Goal: Task Accomplishment & Management: Complete application form

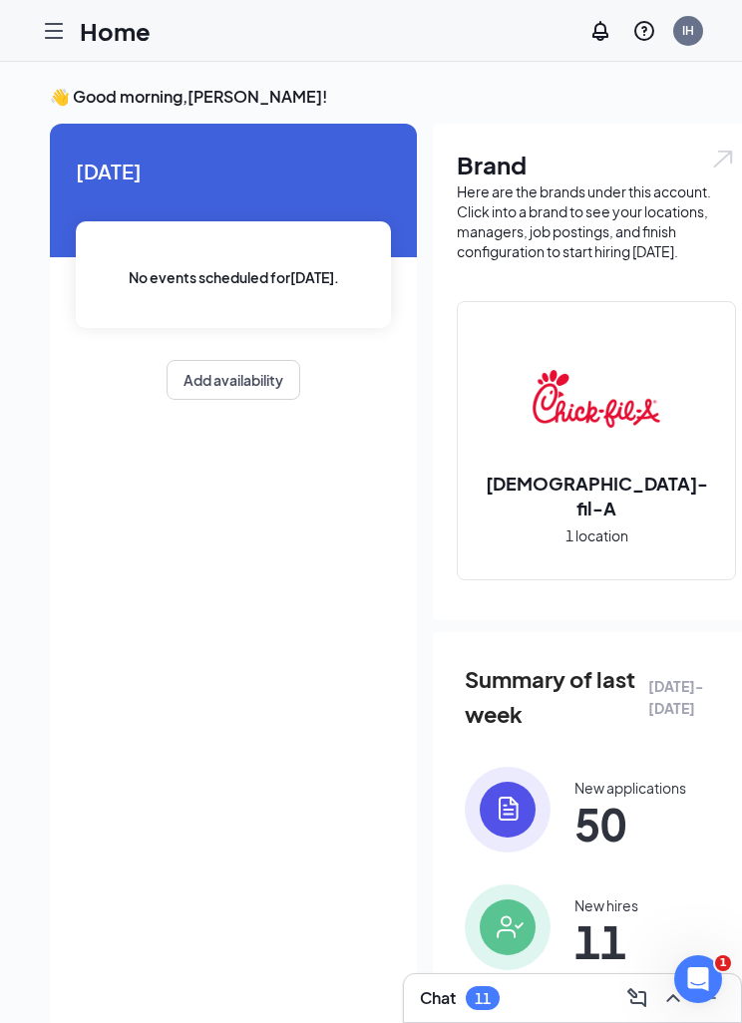
click at [55, 30] on icon "Hamburger" at bounding box center [54, 31] width 16 height 14
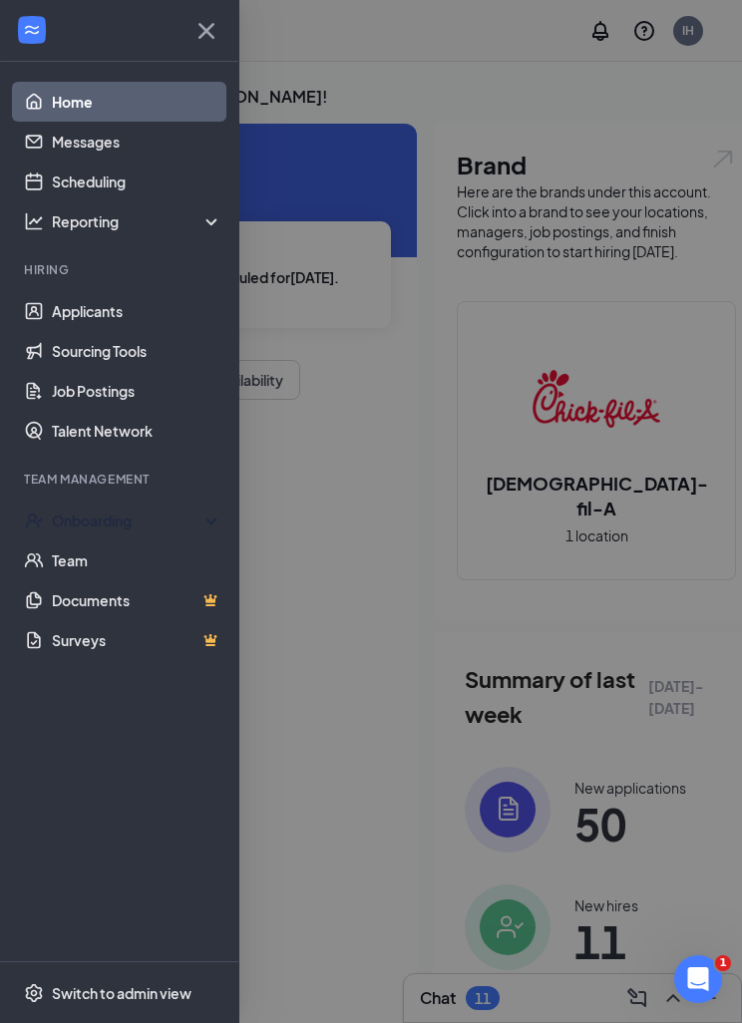
click at [75, 509] on div "Onboarding" at bounding box center [119, 521] width 239 height 40
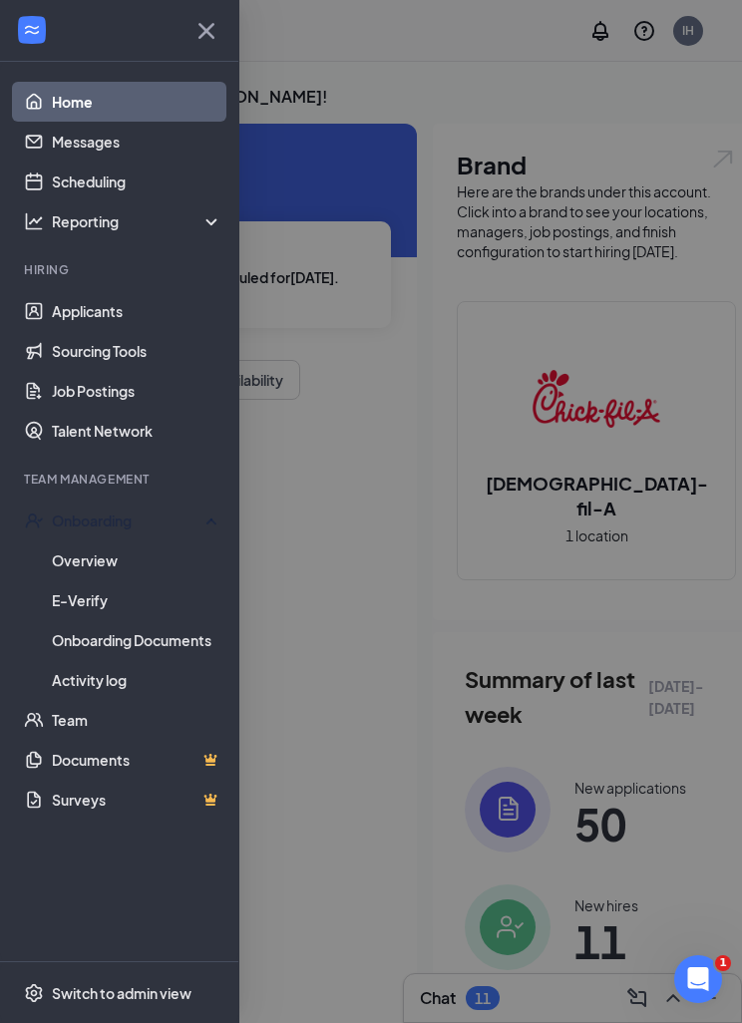
click at [83, 553] on link "Overview" at bounding box center [137, 561] width 171 height 40
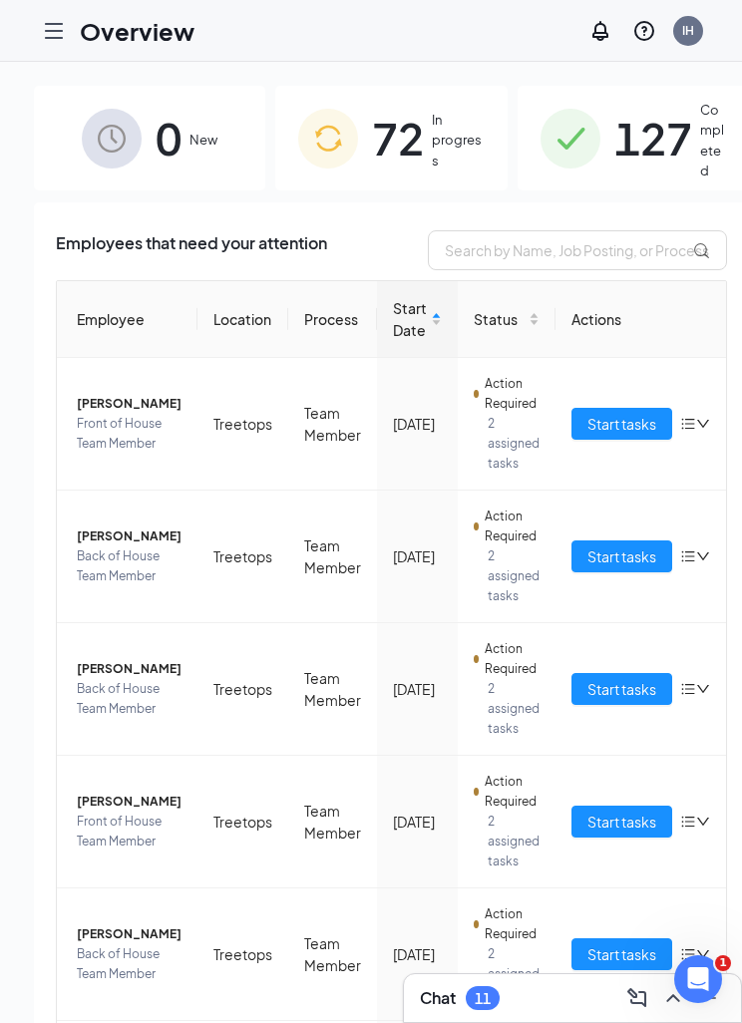
click at [372, 133] on span "72" at bounding box center [398, 138] width 52 height 69
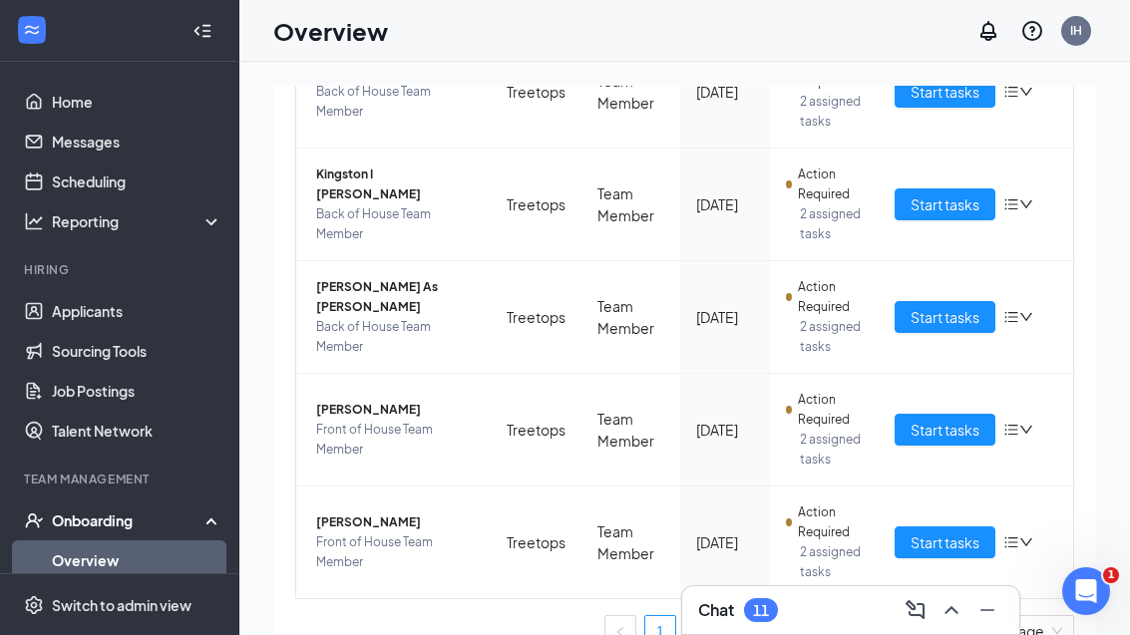
scroll to position [855, 0]
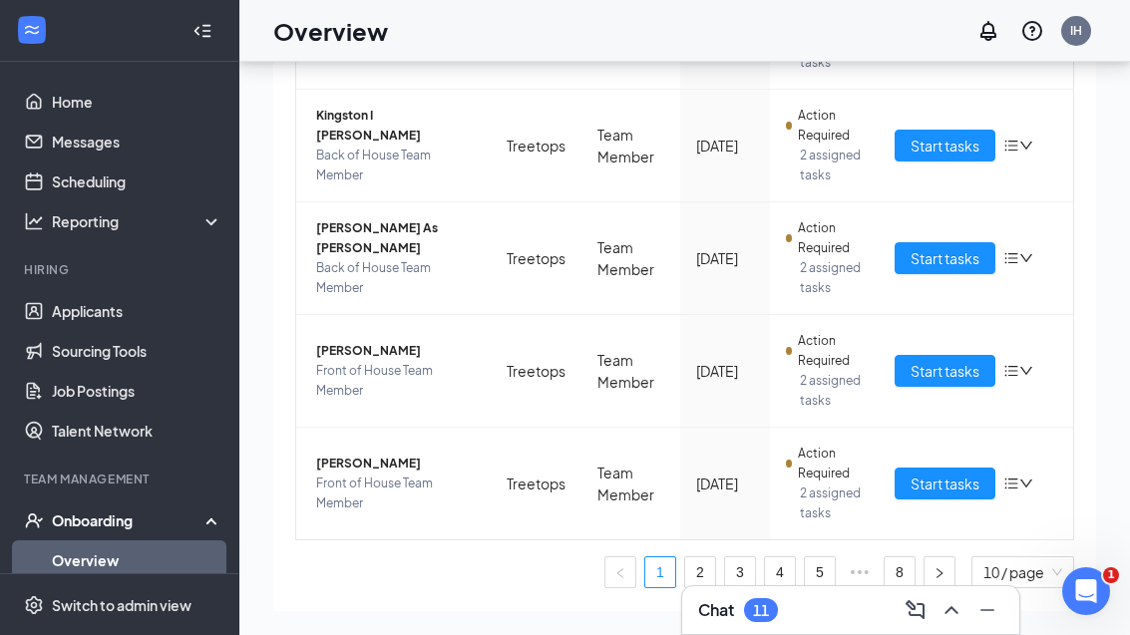
click at [741, 576] on link "8" at bounding box center [900, 573] width 30 height 30
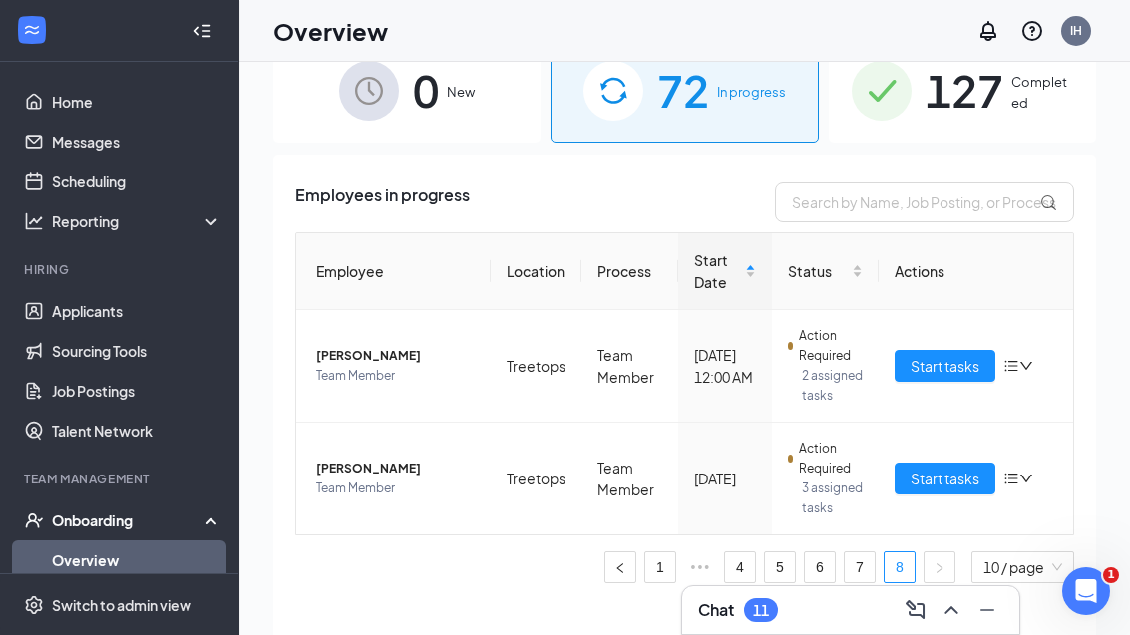
scroll to position [90, 0]
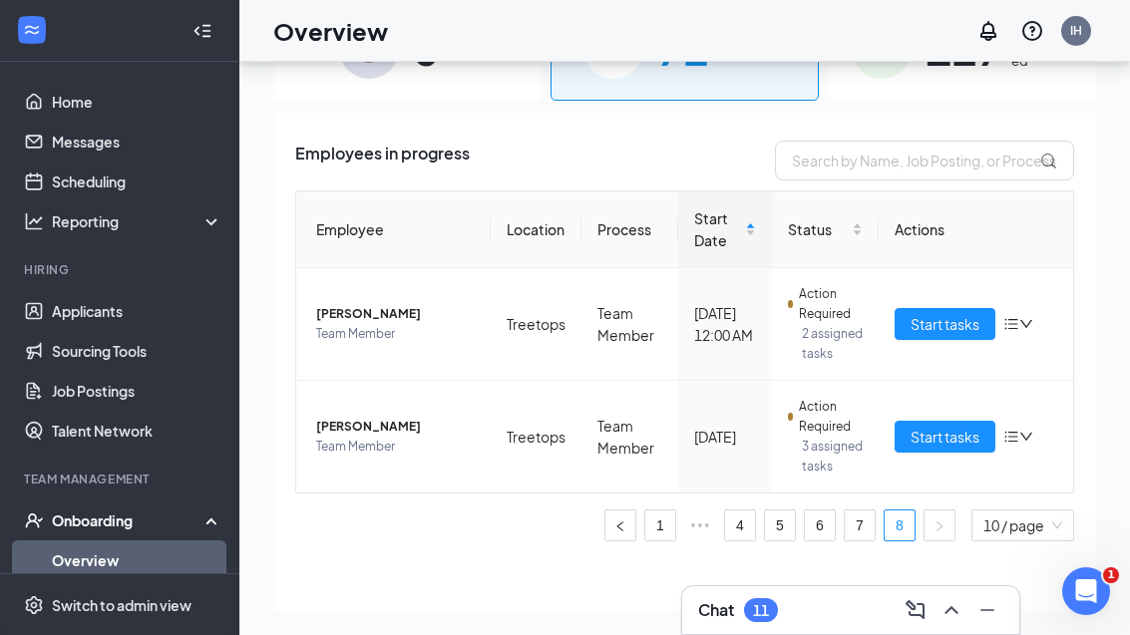
click at [741, 541] on link "7" at bounding box center [860, 526] width 30 height 30
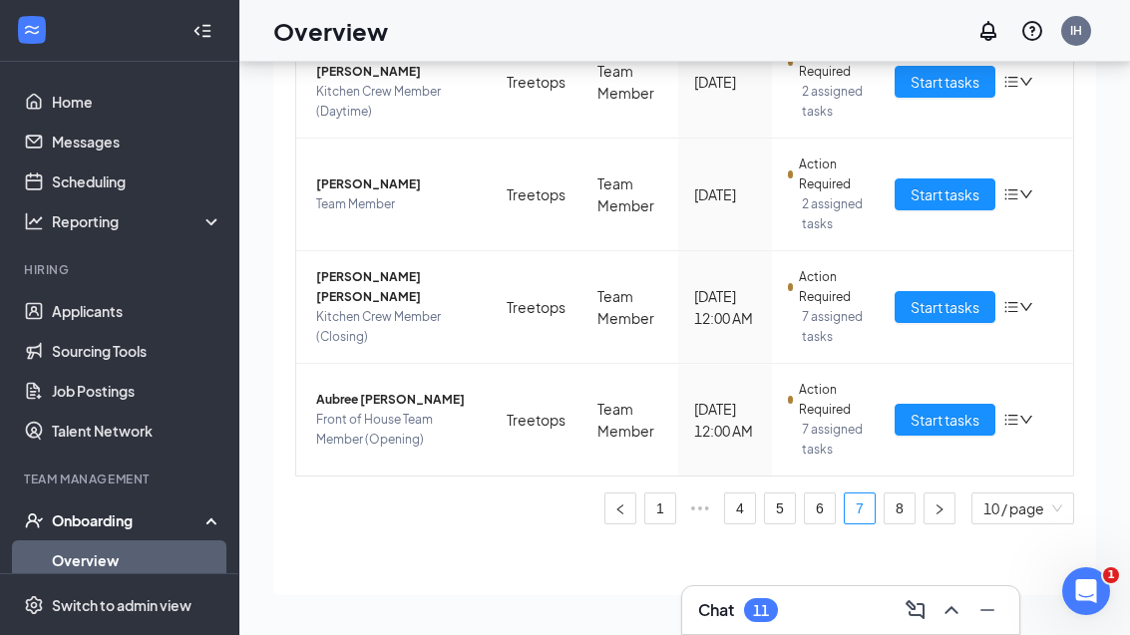
scroll to position [948, 0]
click at [741, 205] on span "Start tasks" at bounding box center [945, 195] width 69 height 22
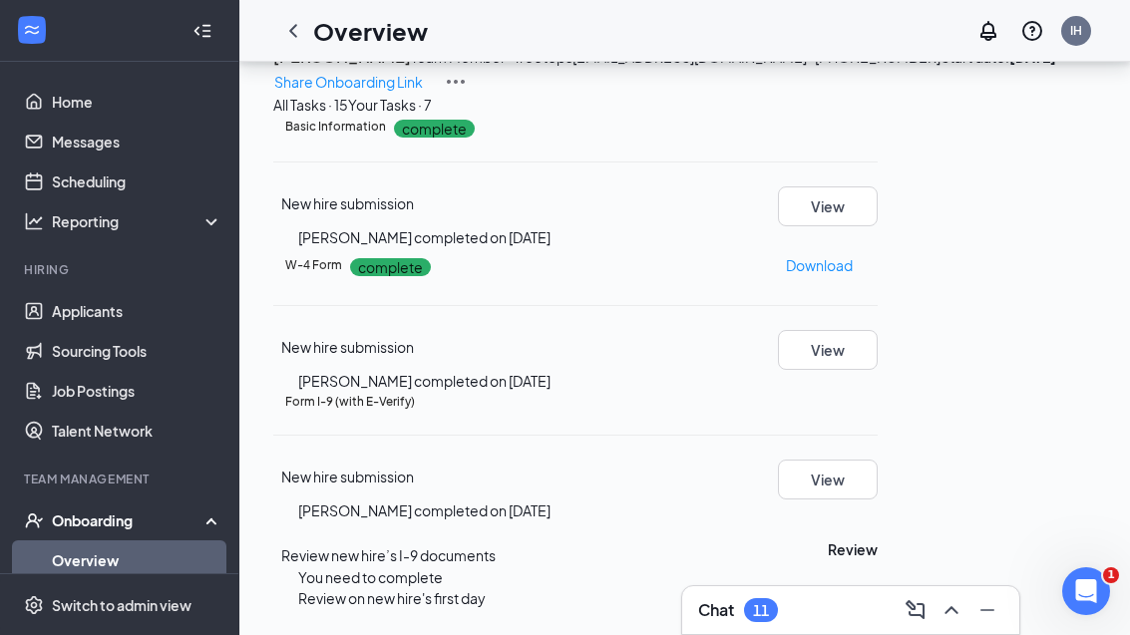
scroll to position [116, 0]
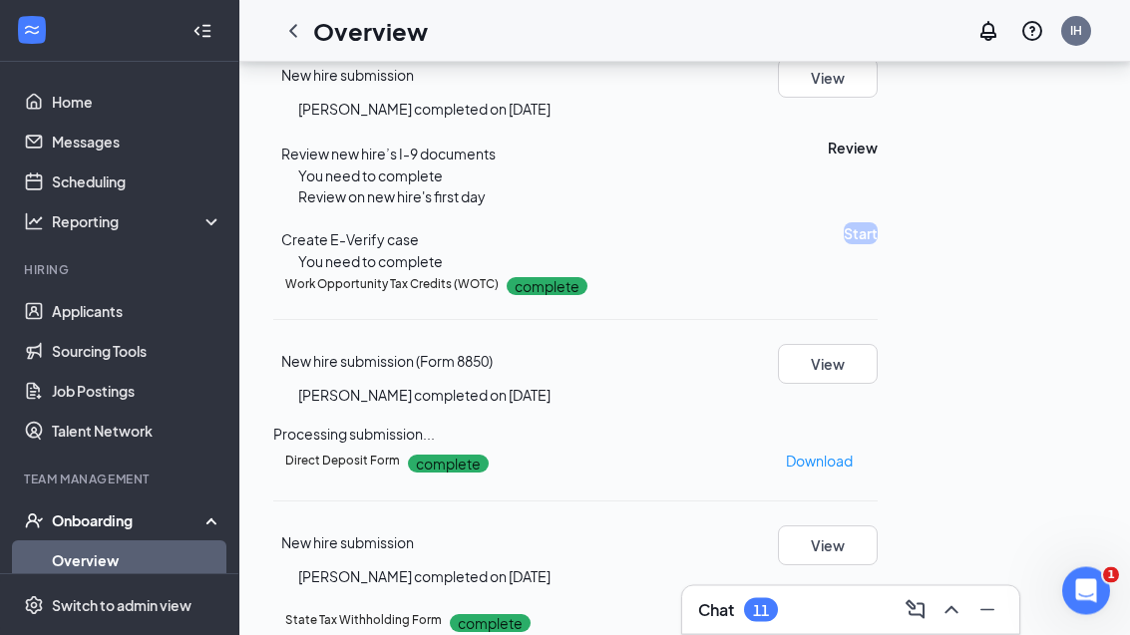
click at [741, 160] on button "Review" at bounding box center [853, 149] width 50 height 22
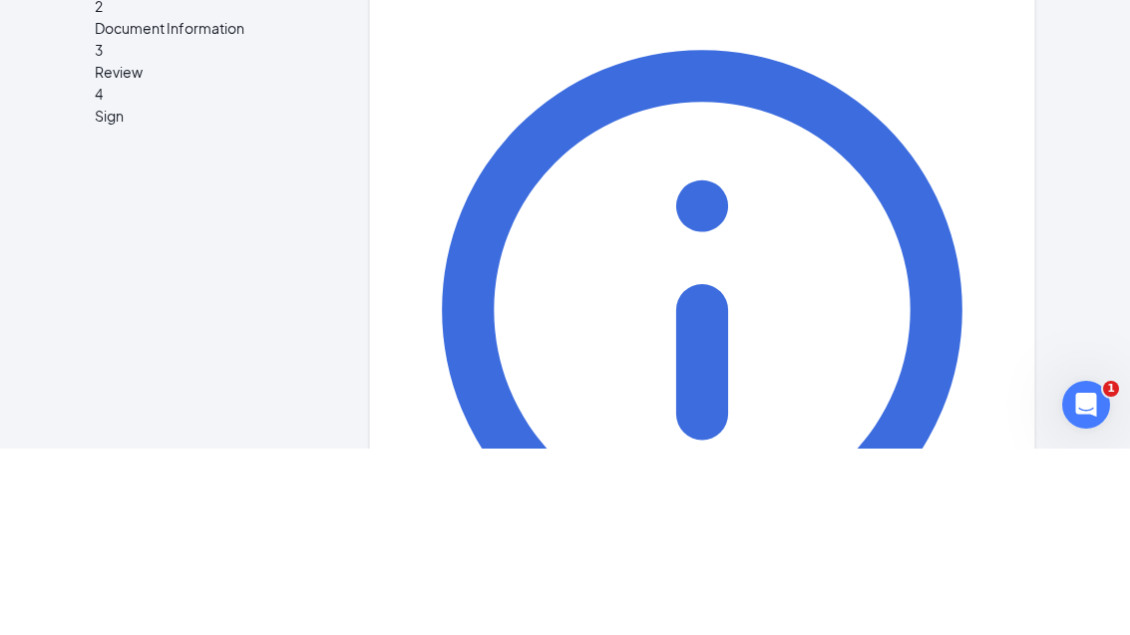
type input "[PERSON_NAME]"
type input "Owner/Operator"
type input "I"
type input "[PERSON_NAME][EMAIL_ADDRESS][PERSON_NAME][DOMAIN_NAME]"
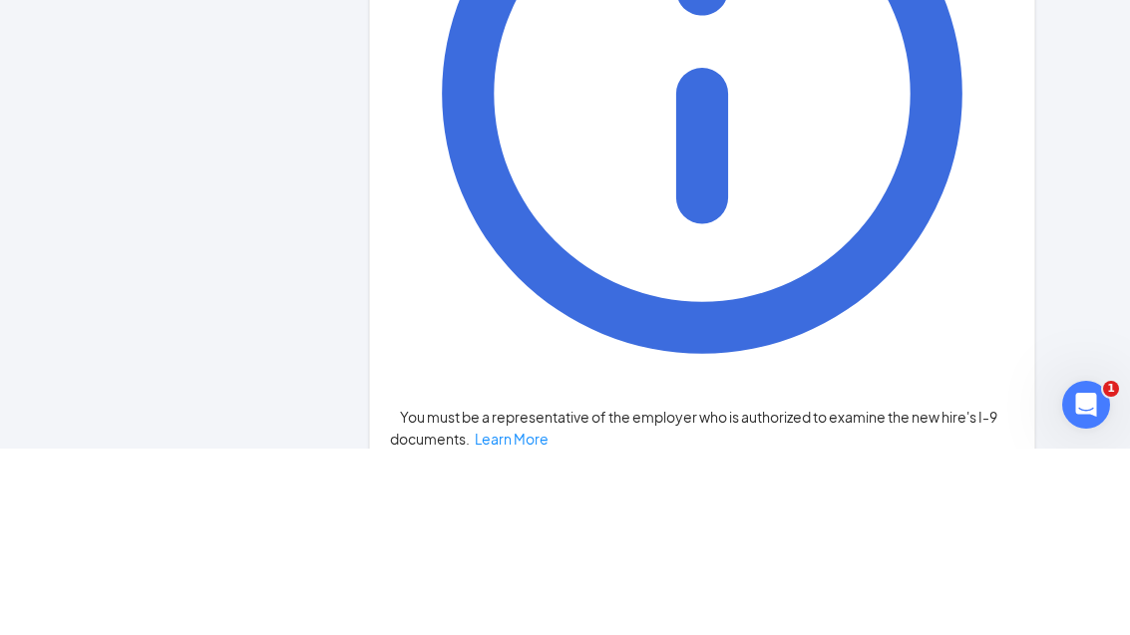
scroll to position [216, 0]
type input "9194134935"
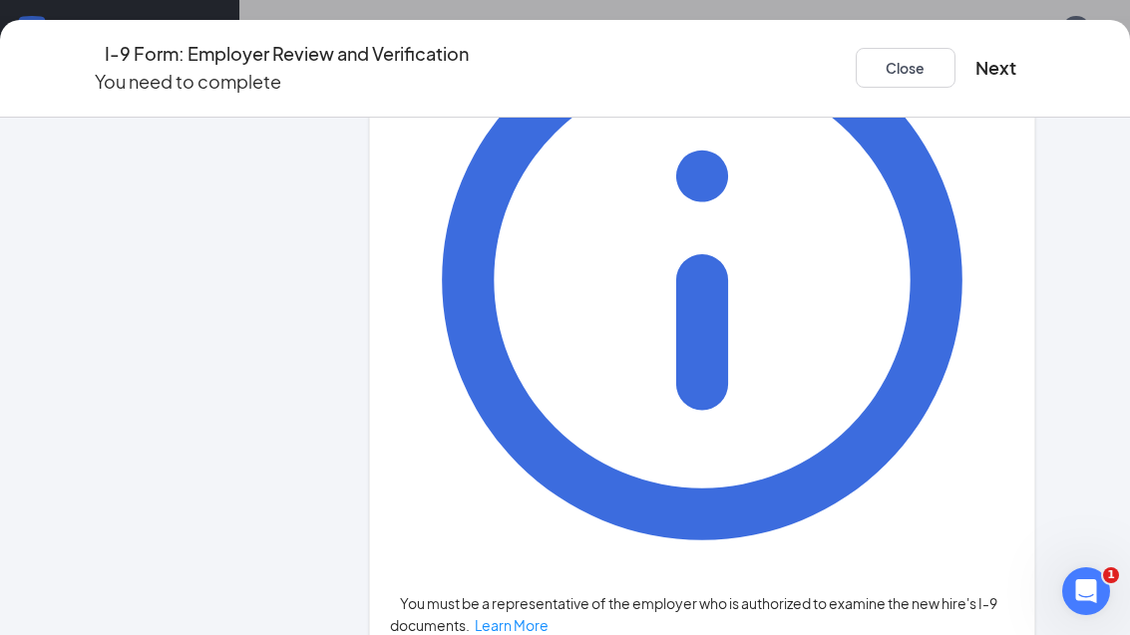
scroll to position [1469, 0]
click at [741, 56] on button "Next" at bounding box center [996, 68] width 41 height 28
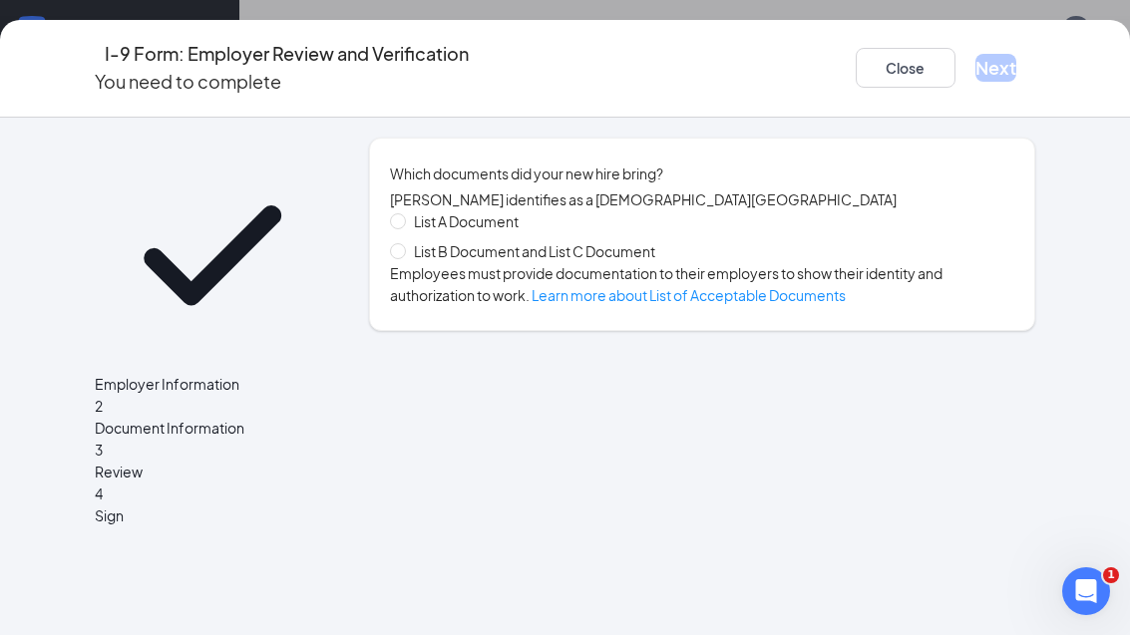
click at [401, 221] on span at bounding box center [398, 221] width 16 height 16
click at [401, 221] on input "List A Document" at bounding box center [397, 220] width 14 height 14
radio input "true"
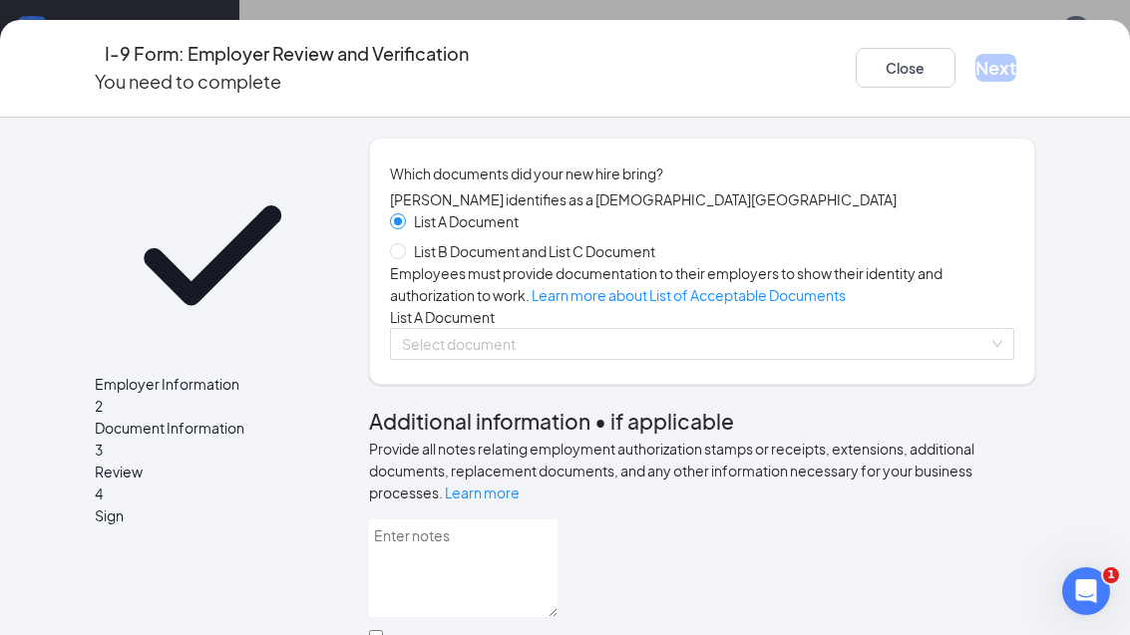
click at [741, 359] on input "search" at bounding box center [696, 344] width 588 height 30
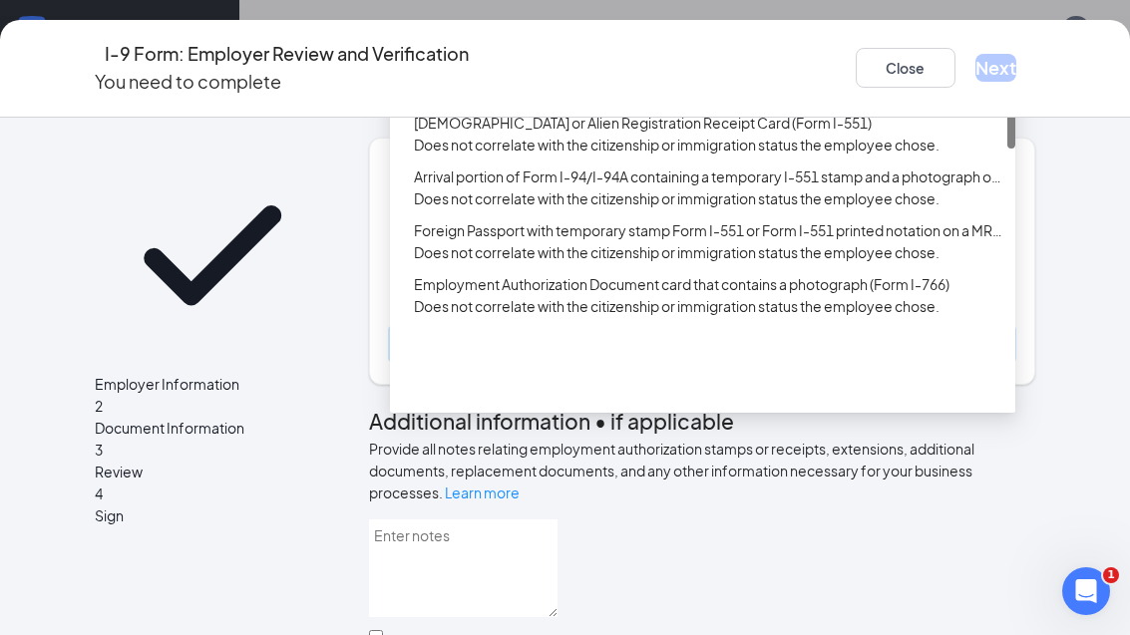
click at [442, 69] on div "U.S. Passport or Passport Card" at bounding box center [708, 58] width 589 height 22
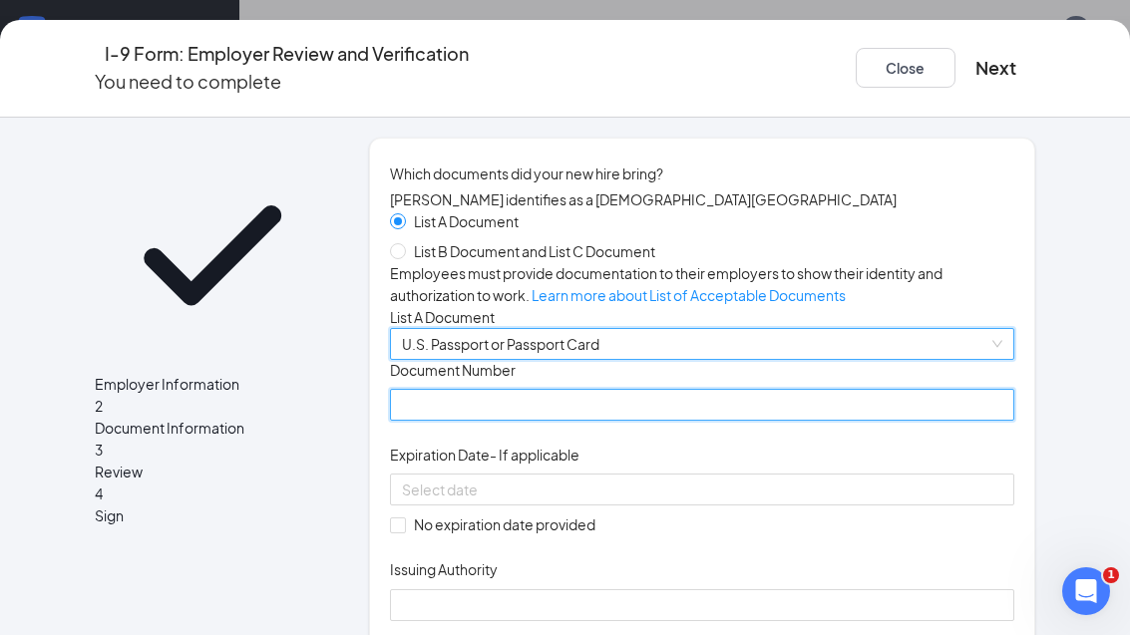
click at [669, 421] on input "Document Number" at bounding box center [702, 405] width 625 height 32
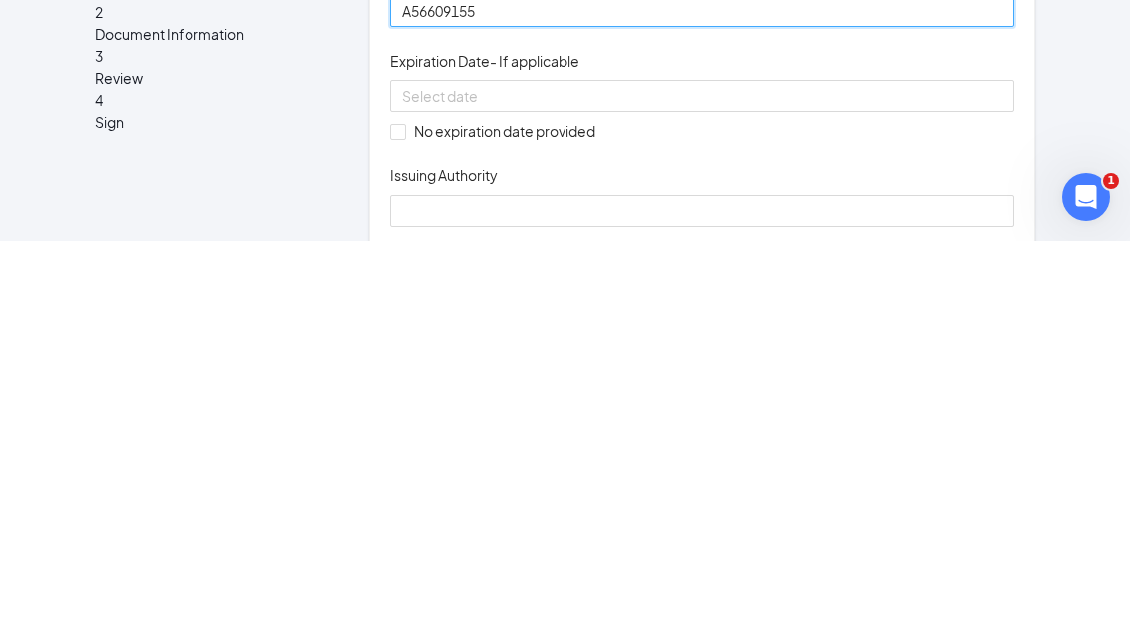
type input "A56609155"
click at [741, 360] on div "Document Title U.S. Passport or Passport Card Document Number [PASSPORT] Expira…" at bounding box center [702, 490] width 625 height 261
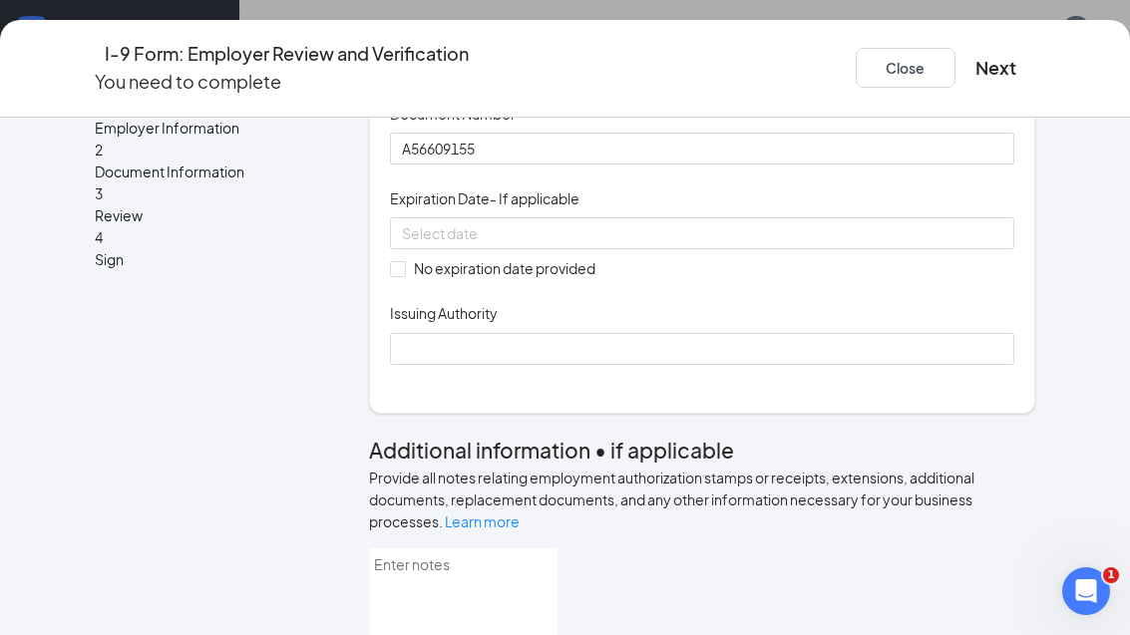
scroll to position [189, 0]
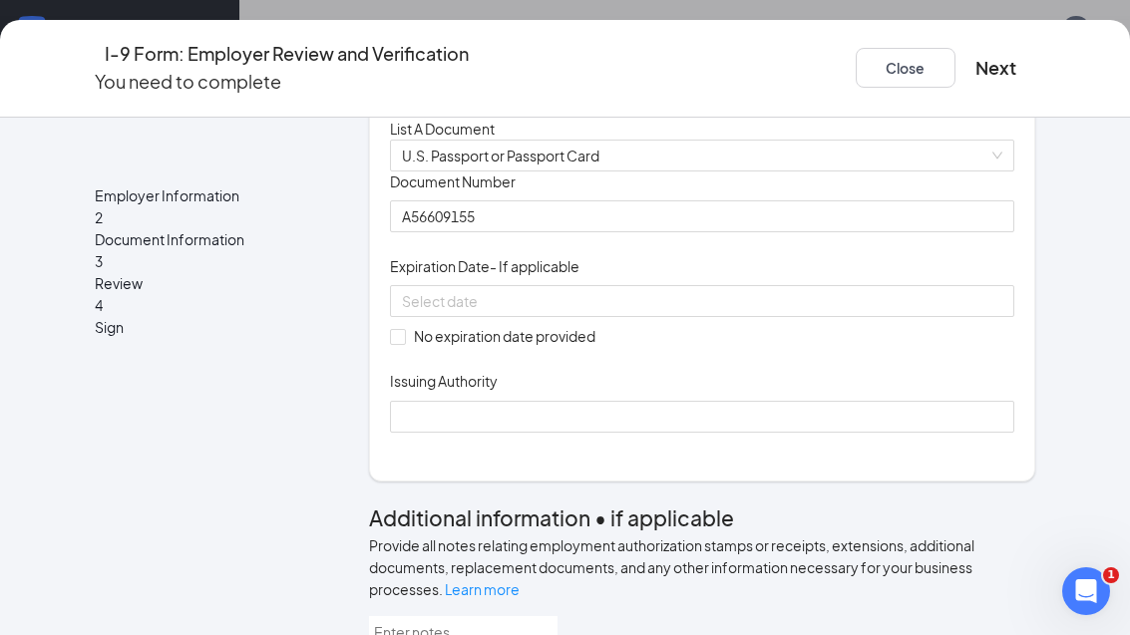
click at [614, 312] on input at bounding box center [700, 301] width 597 height 22
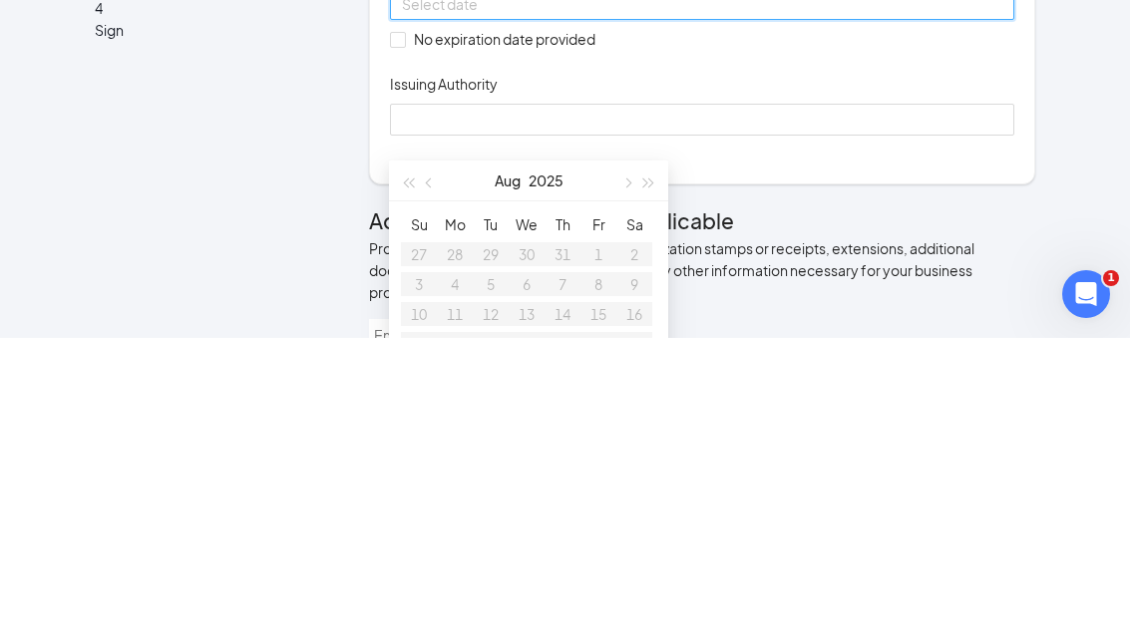
click at [654, 458] on button "button" at bounding box center [649, 478] width 22 height 40
click at [658, 458] on button "button" at bounding box center [649, 478] width 22 height 40
click at [657, 458] on button "button" at bounding box center [649, 478] width 22 height 40
click at [658, 458] on button "button" at bounding box center [649, 478] width 22 height 40
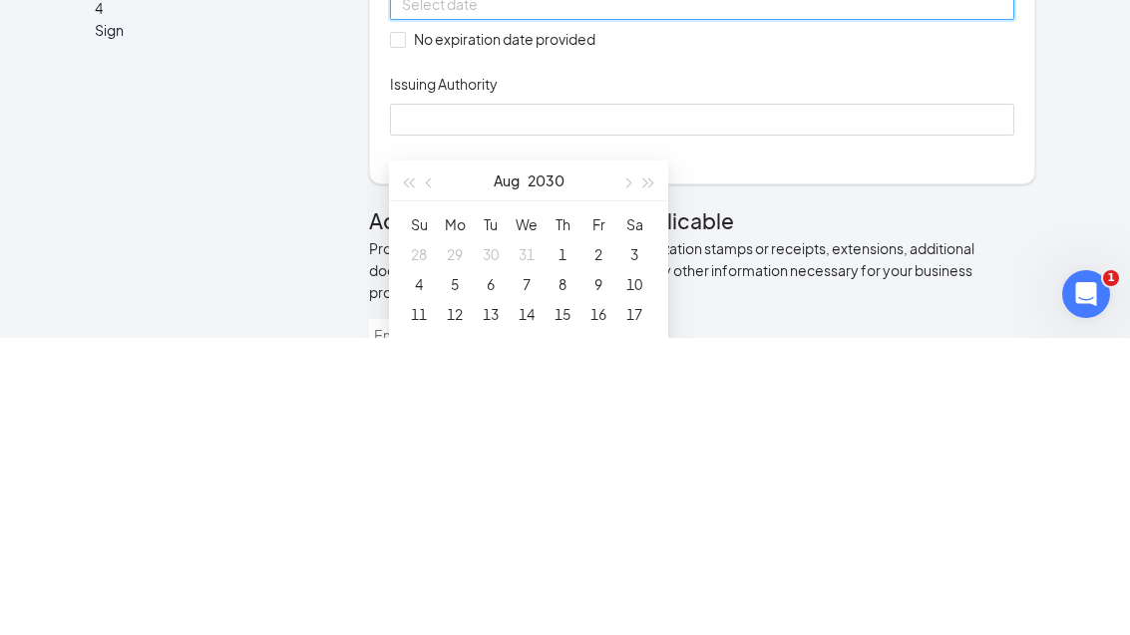
click at [658, 458] on button "button" at bounding box center [649, 478] width 22 height 40
click at [659, 458] on button "button" at bounding box center [649, 478] width 22 height 40
click at [662, 458] on div "[DATE]" at bounding box center [528, 478] width 279 height 41
click at [657, 458] on button "button" at bounding box center [649, 478] width 22 height 40
click at [659, 458] on button "button" at bounding box center [649, 478] width 22 height 40
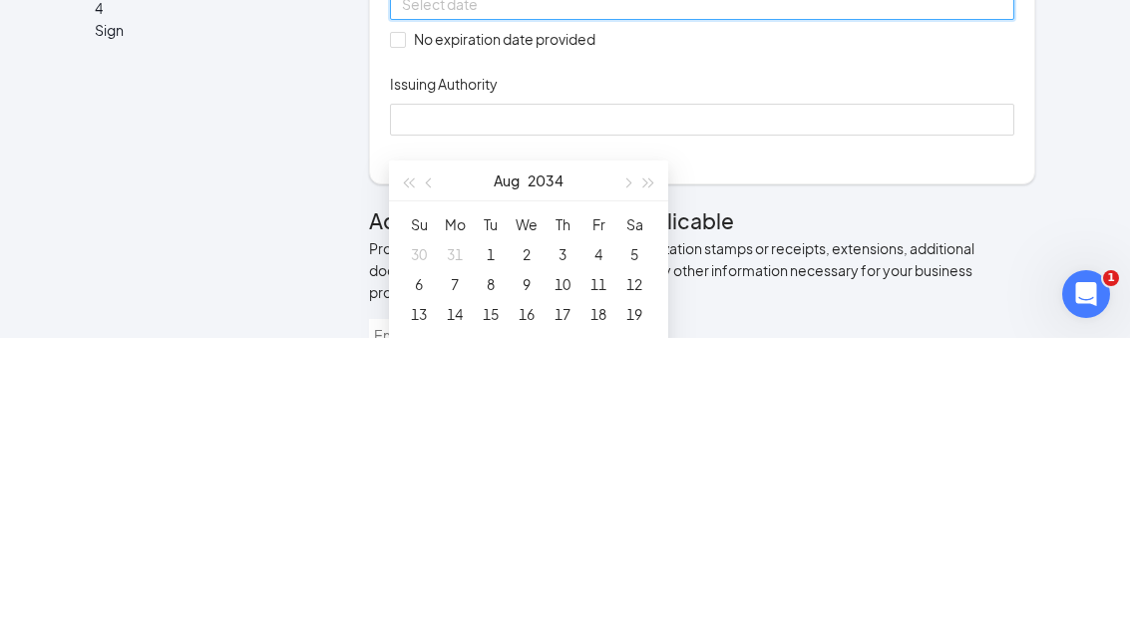
click at [650, 458] on button "button" at bounding box center [649, 478] width 22 height 40
click at [439, 458] on button "button" at bounding box center [430, 478] width 22 height 40
click at [435, 458] on button "button" at bounding box center [430, 478] width 22 height 40
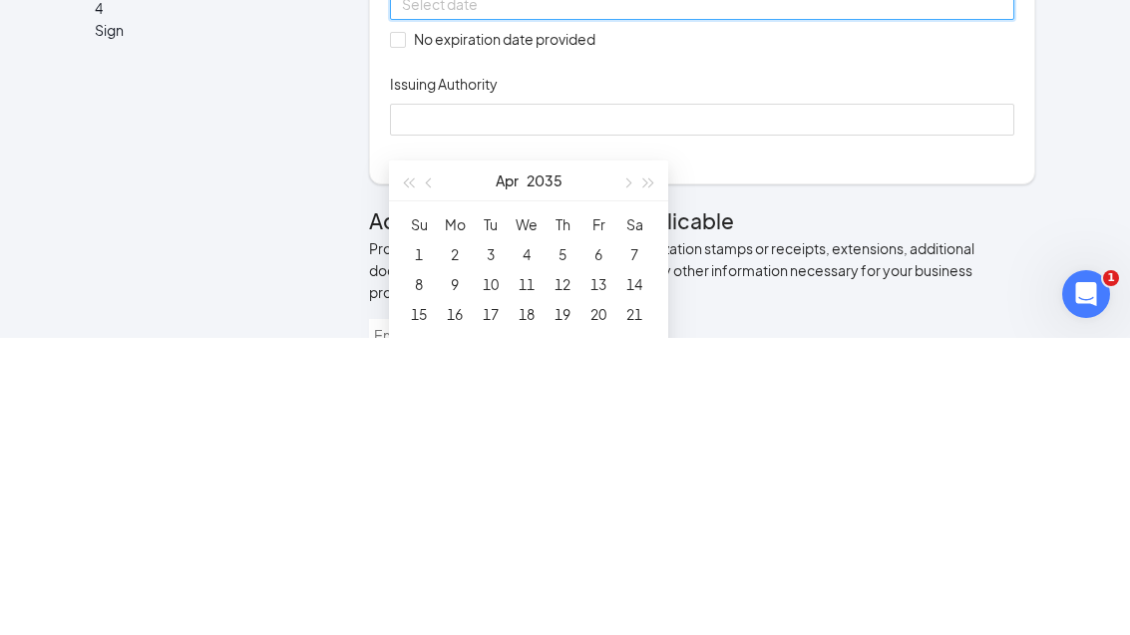
click at [426, 458] on button "button" at bounding box center [430, 478] width 22 height 40
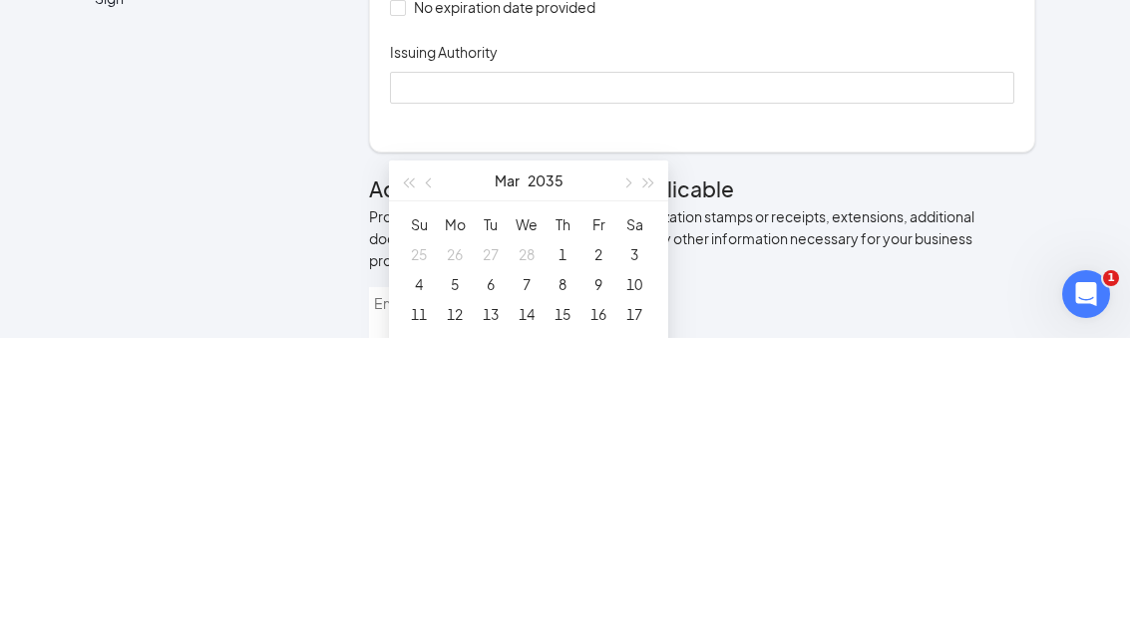
scroll to position [1906, 0]
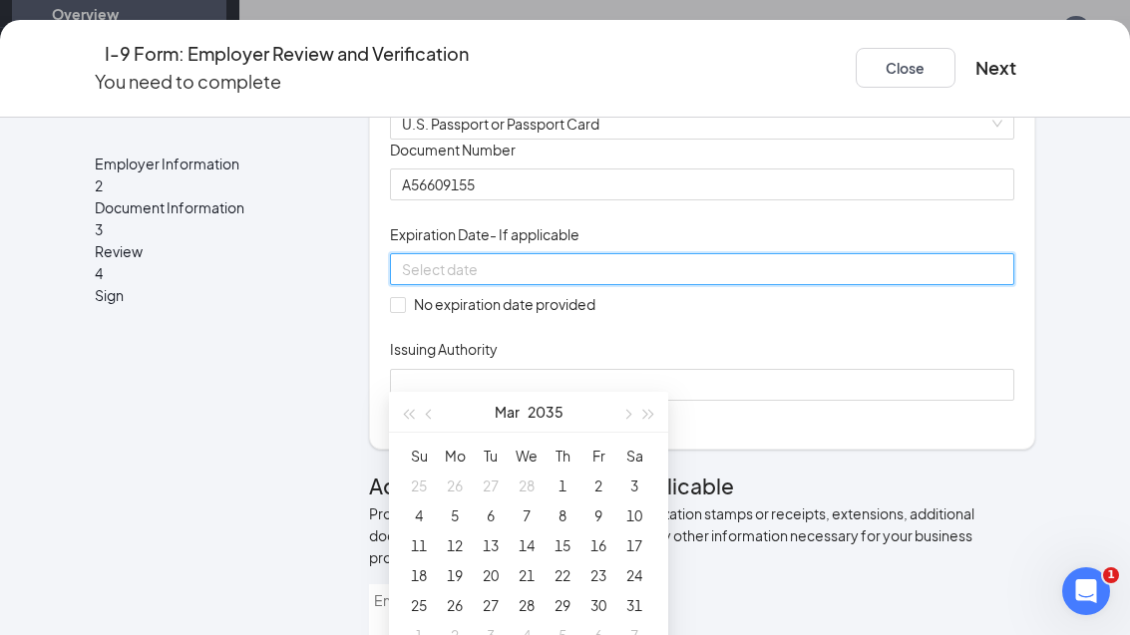
type input "[DATE]"
click at [422, 572] on div "18" at bounding box center [419, 576] width 24 height 24
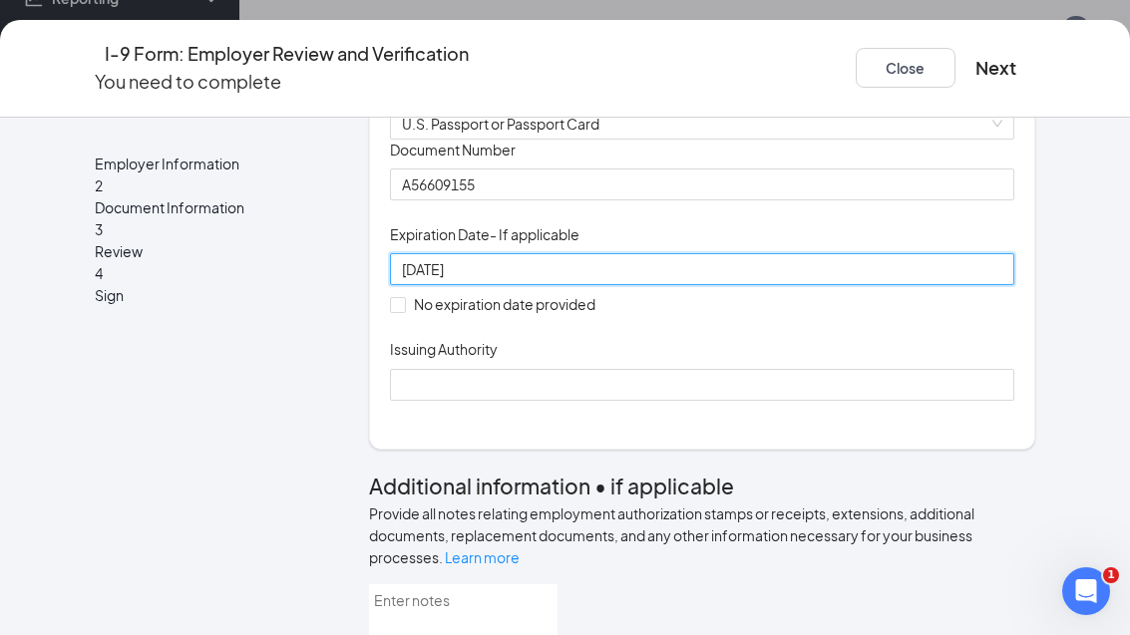
scroll to position [1840, 0]
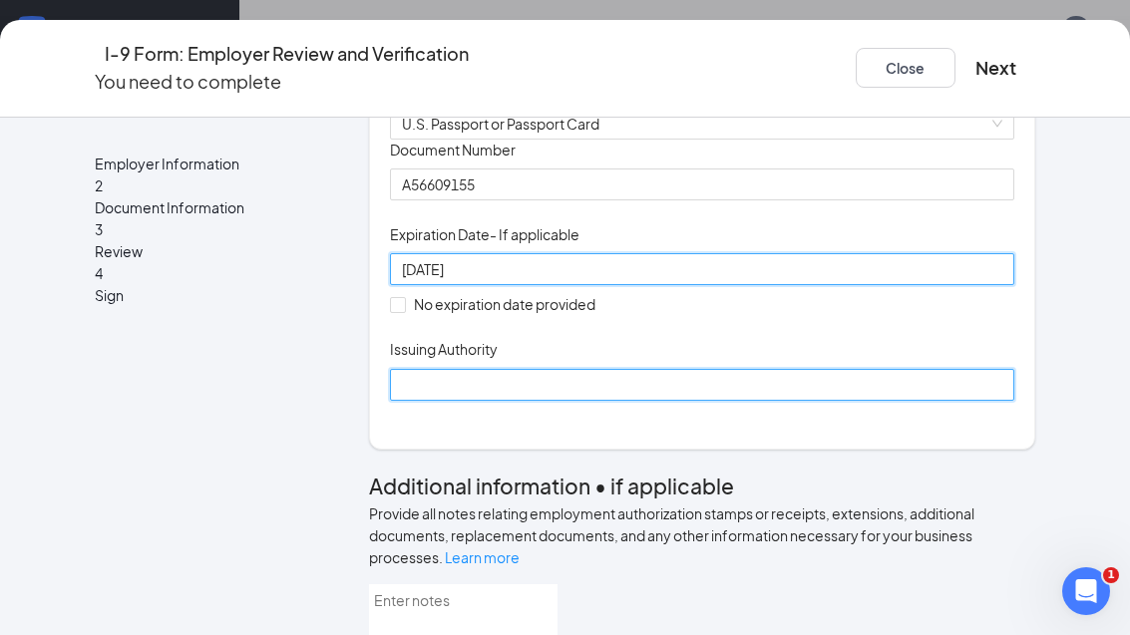
click at [636, 401] on input "Issuing Authority" at bounding box center [702, 385] width 625 height 32
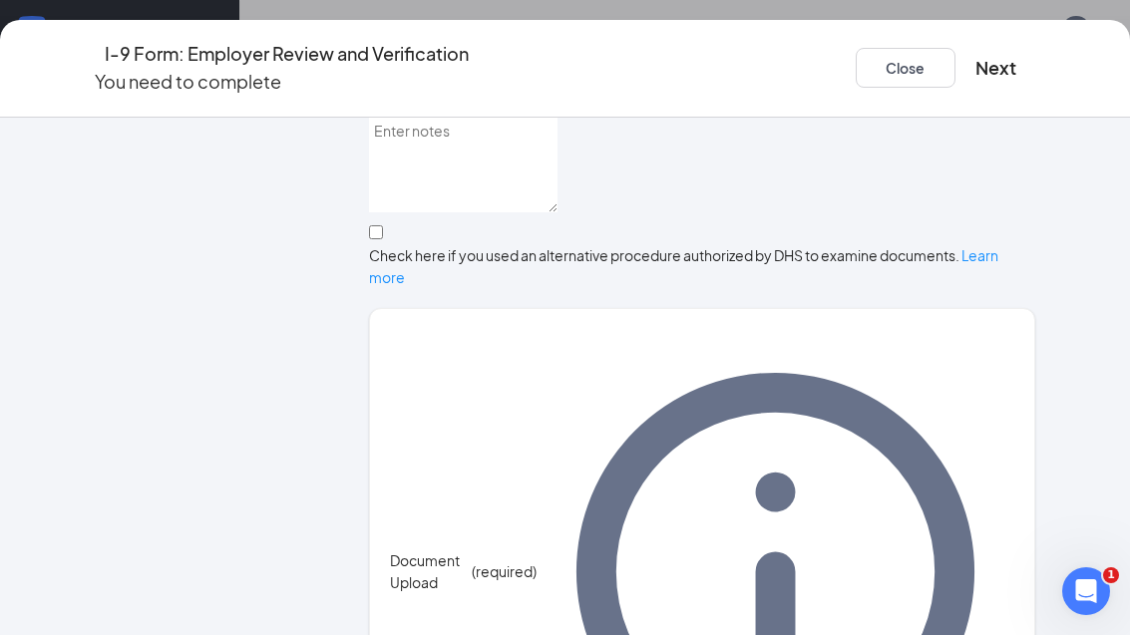
scroll to position [689, 0]
type input "[GEOGRAPHIC_DATA]"
click at [741, 54] on button "Next" at bounding box center [996, 68] width 41 height 28
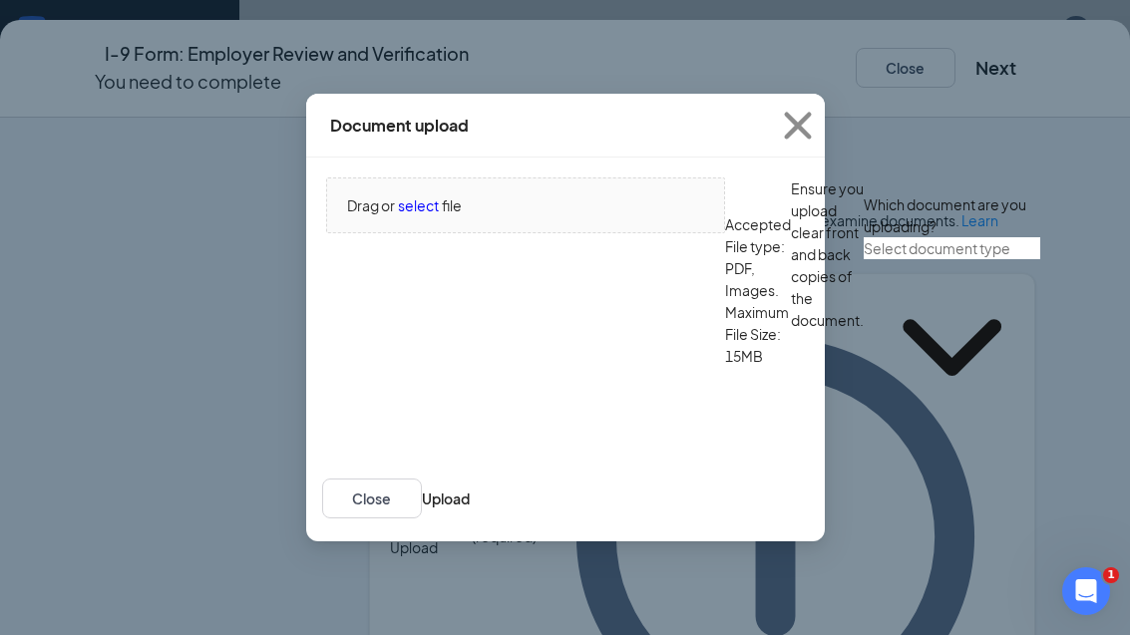
click at [432, 216] on span "select" at bounding box center [418, 206] width 41 height 22
click at [741, 259] on input "text" at bounding box center [952, 248] width 177 height 22
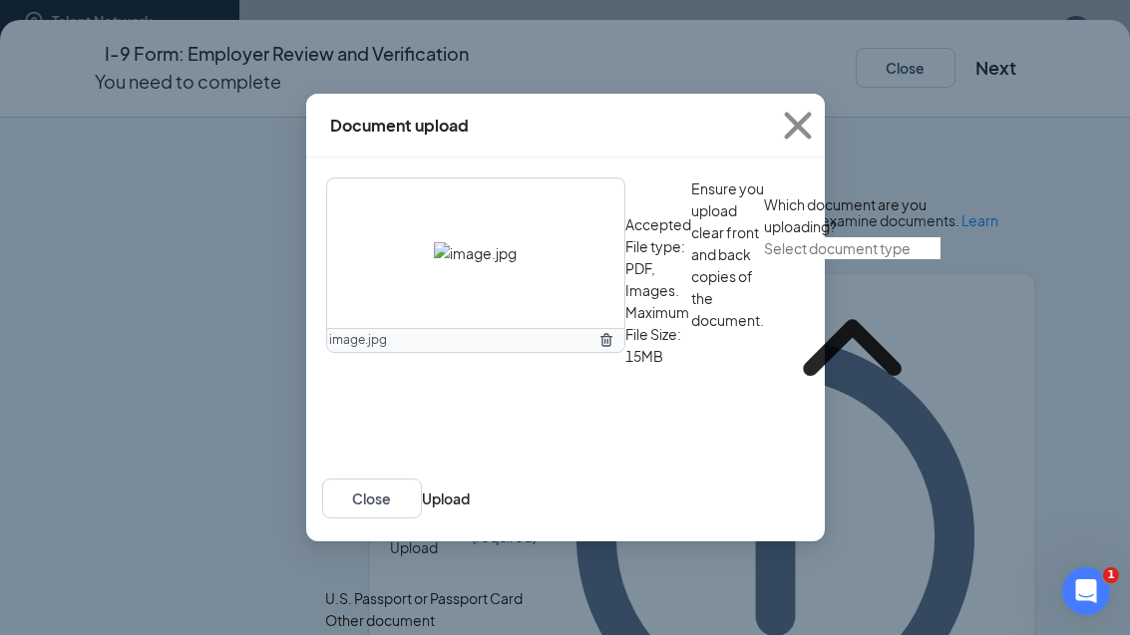
click at [376, 588] on div "U.S. Passport or Passport Card" at bounding box center [423, 599] width 197 height 22
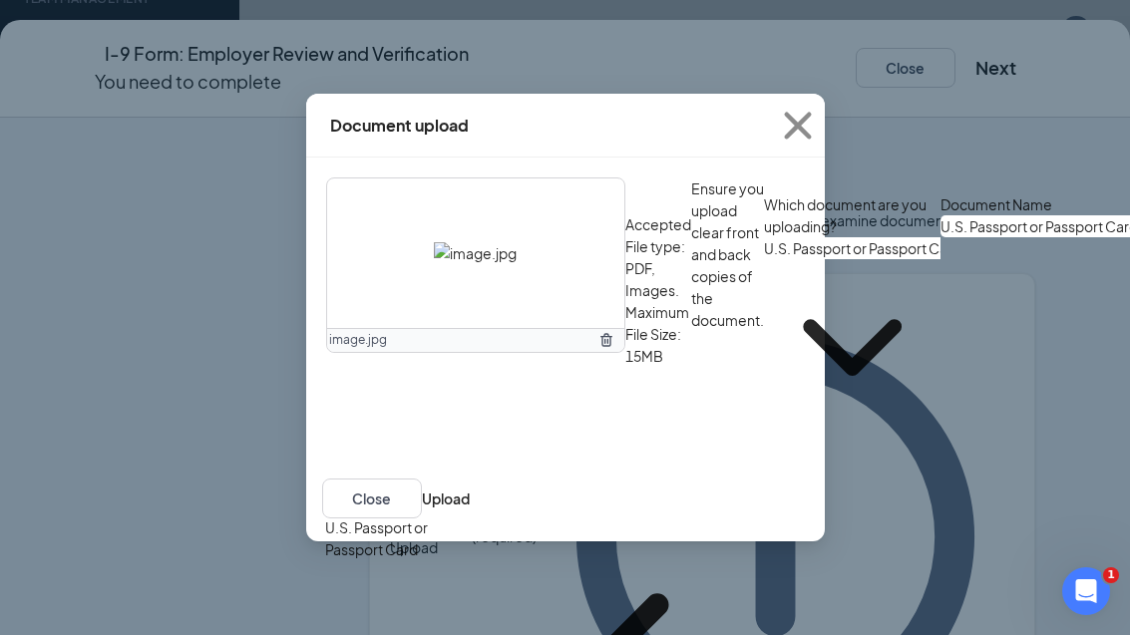
type input "U.S. Passport or Passport Card"
click at [470, 510] on button "Upload" at bounding box center [446, 499] width 48 height 22
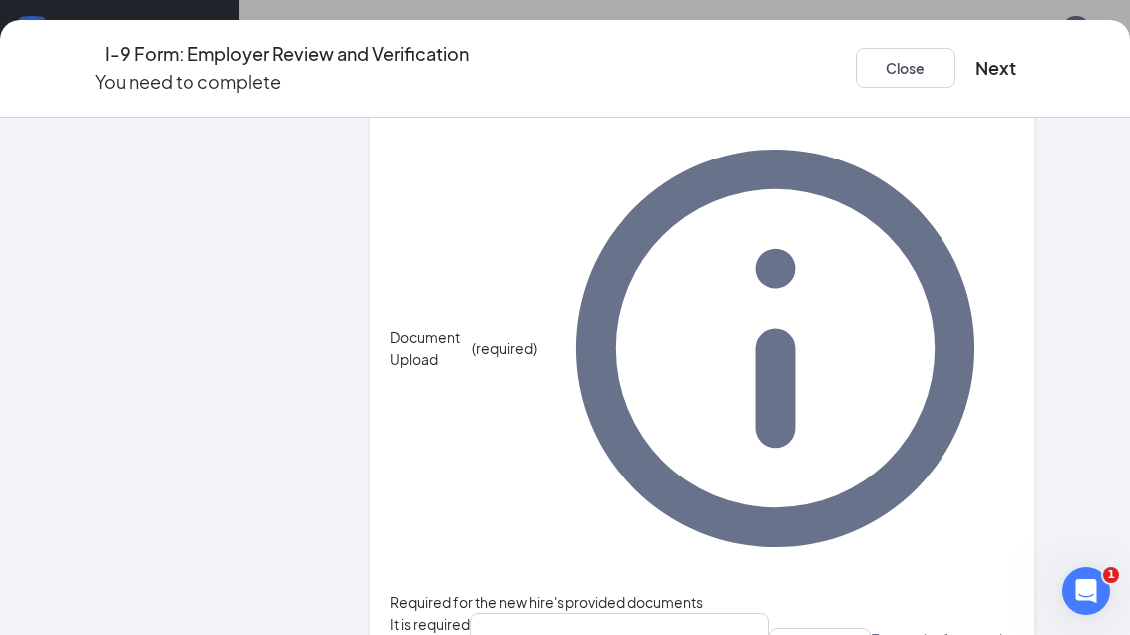
scroll to position [1721, 0]
click at [741, 56] on button "Next" at bounding box center [996, 68] width 41 height 28
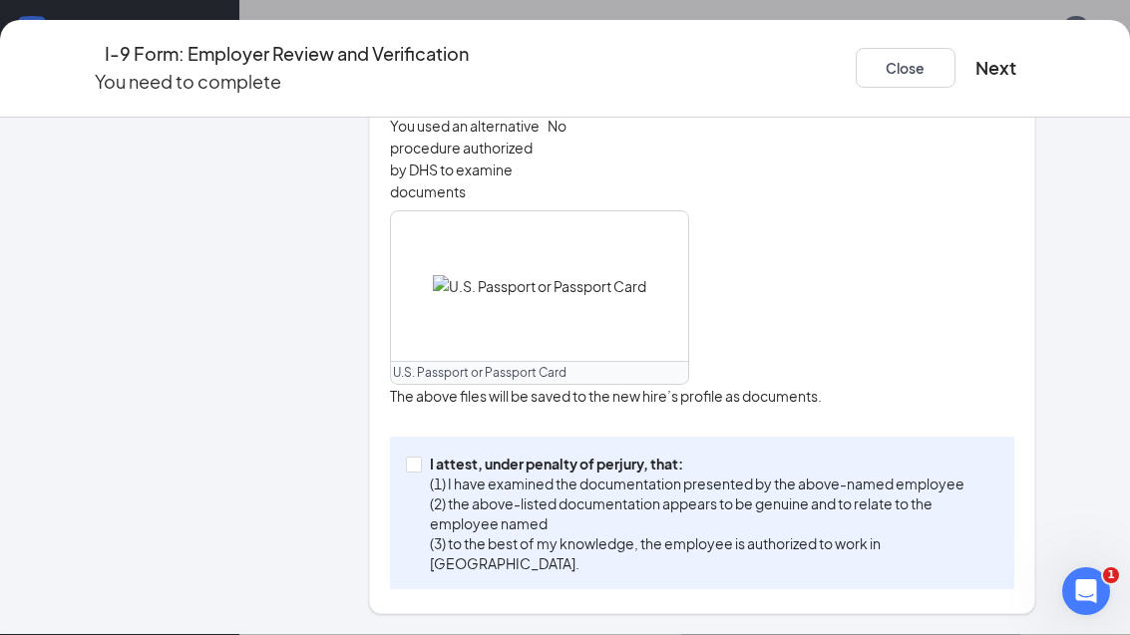
scroll to position [831, 0]
click at [419, 455] on label "I attest, under penalty of [PERSON_NAME], that: (1) I have examined the documen…" at bounding box center [702, 513] width 593 height 121
click at [419, 457] on input "I attest, under penalty of [PERSON_NAME], that: (1) I have examined the documen…" at bounding box center [413, 464] width 14 height 14
checkbox input "true"
click at [741, 66] on button "Next" at bounding box center [996, 68] width 41 height 28
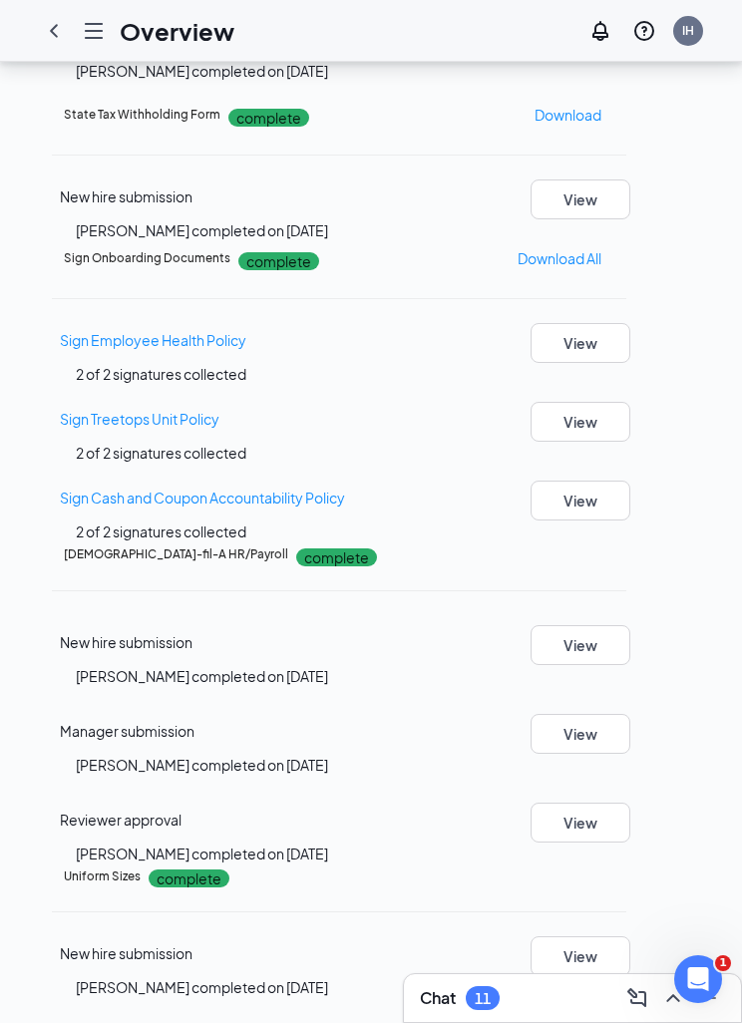
scroll to position [0, 0]
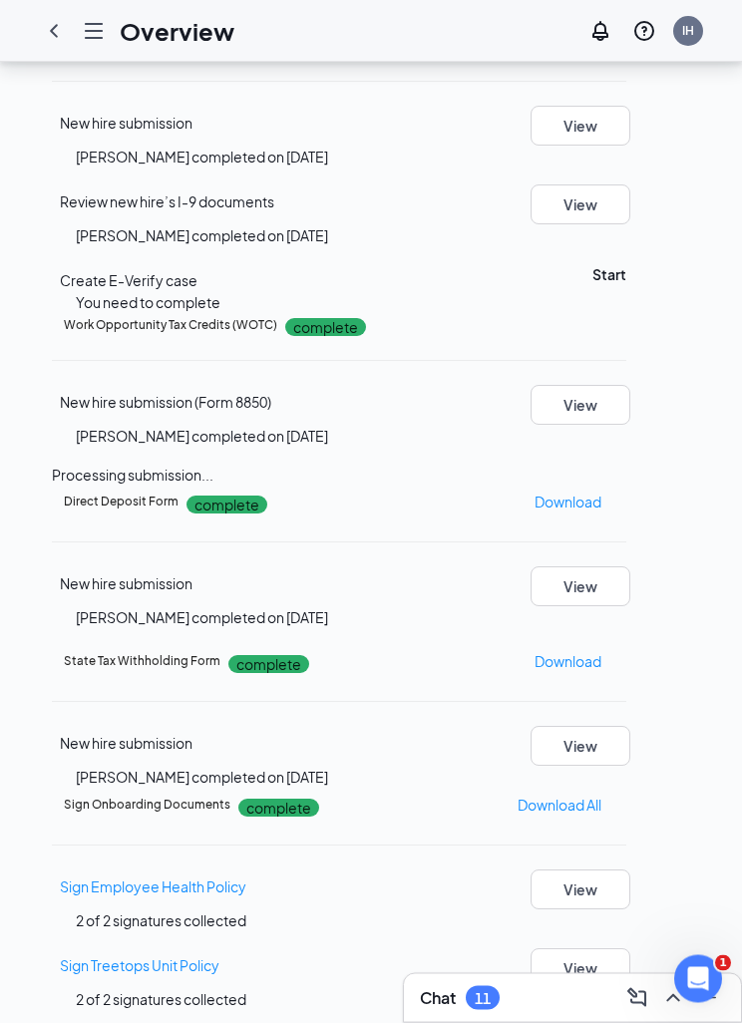
click at [626, 286] on button "Start" at bounding box center [609, 275] width 34 height 22
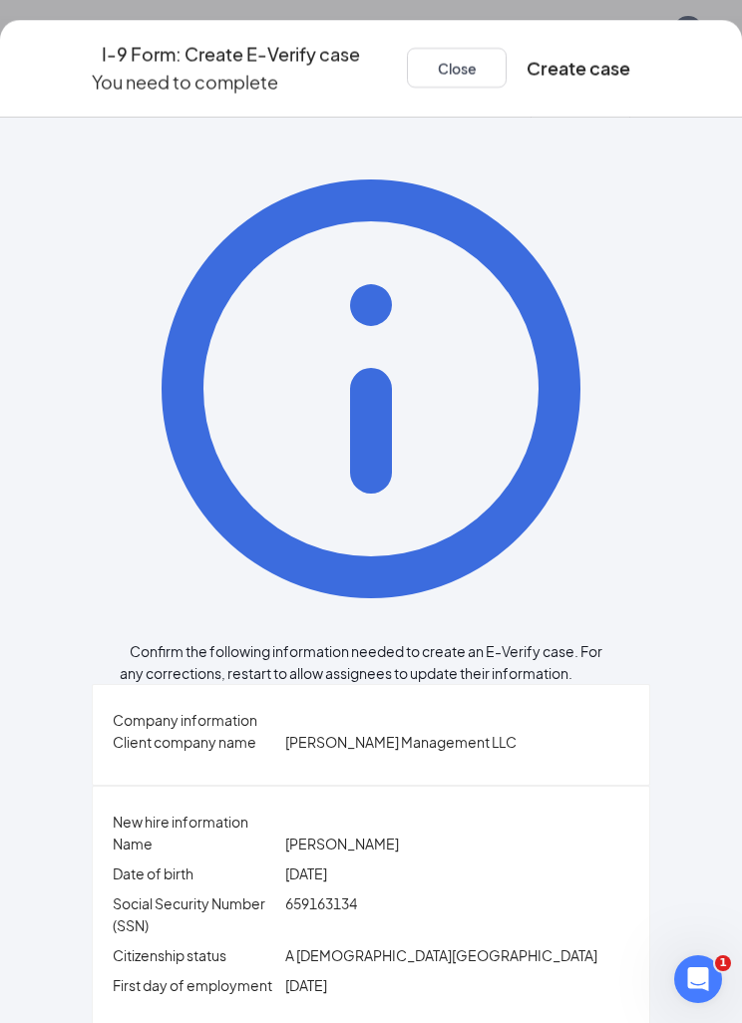
click at [630, 54] on button "Create case" at bounding box center [579, 68] width 104 height 28
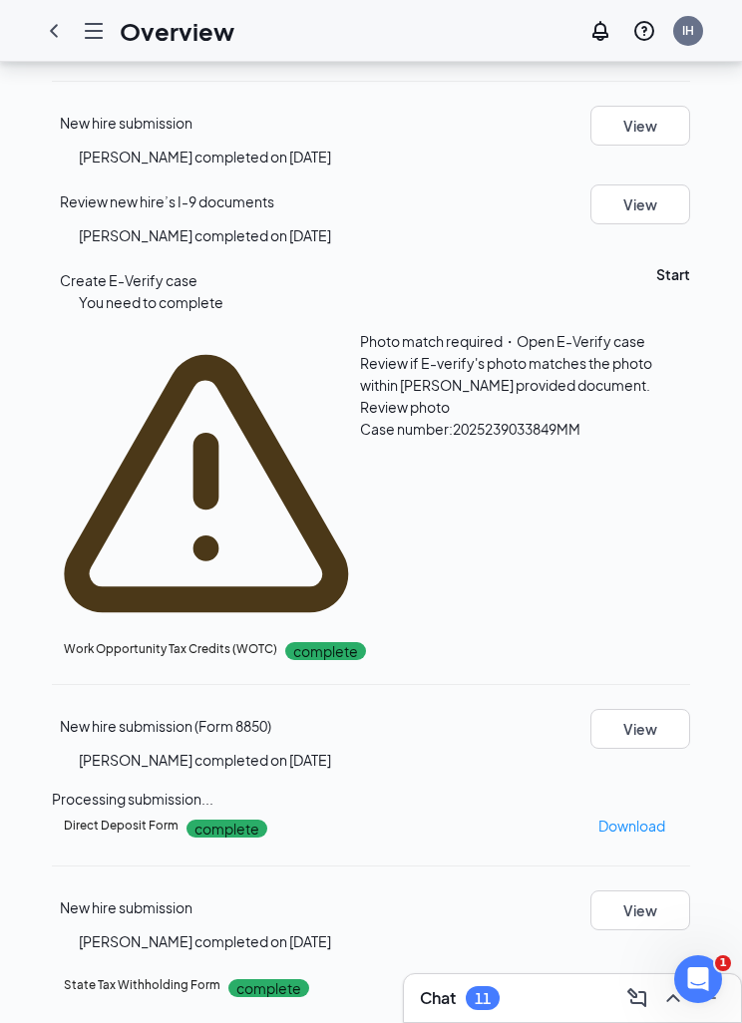
scroll to position [439, 0]
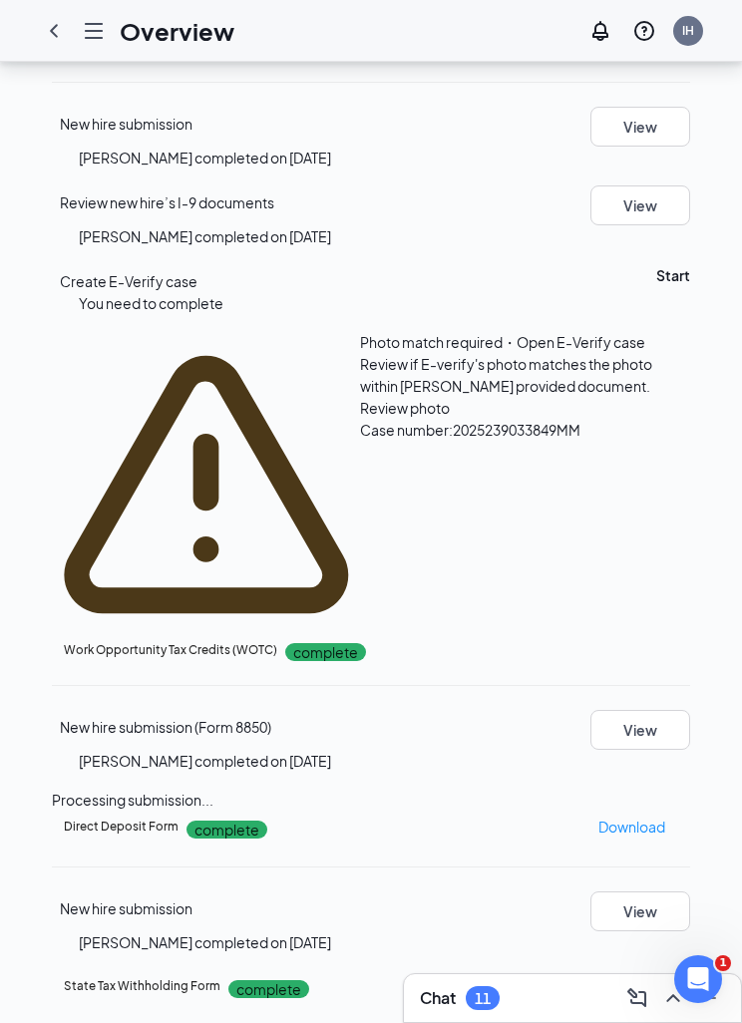
click at [360, 417] on span "Review photo" at bounding box center [405, 408] width 90 height 18
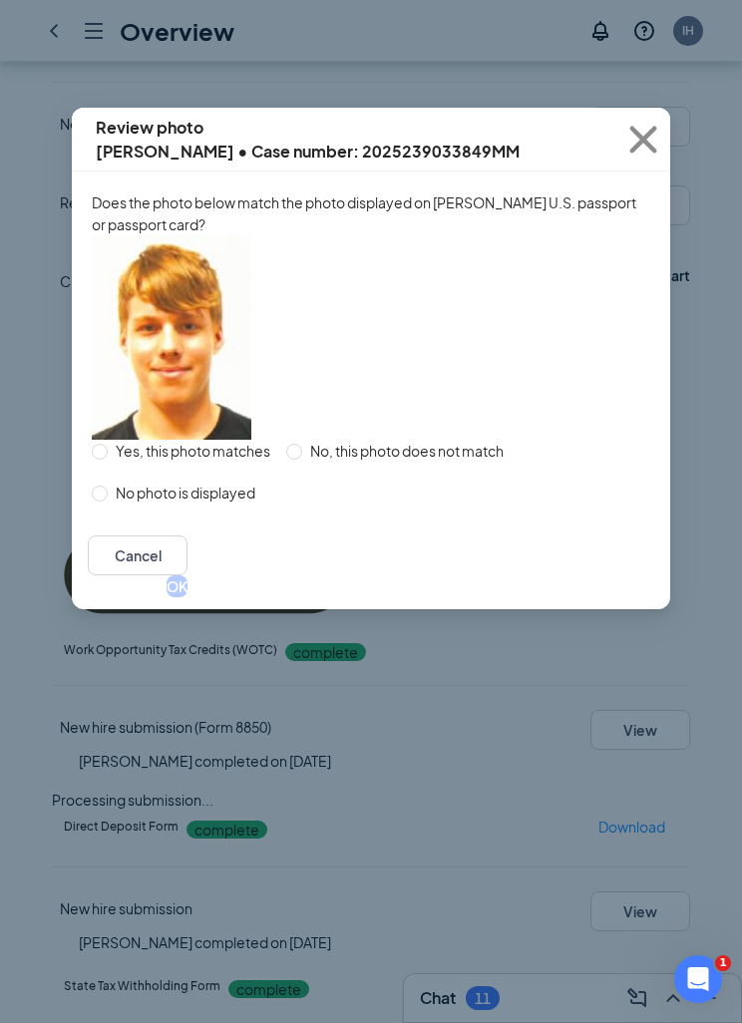
click at [211, 462] on span "Yes, this photo matches" at bounding box center [193, 451] width 171 height 22
click at [108, 460] on input "Yes, this photo matches" at bounding box center [100, 452] width 16 height 16
radio input "true"
click at [188, 597] on button "OK" at bounding box center [177, 587] width 21 height 22
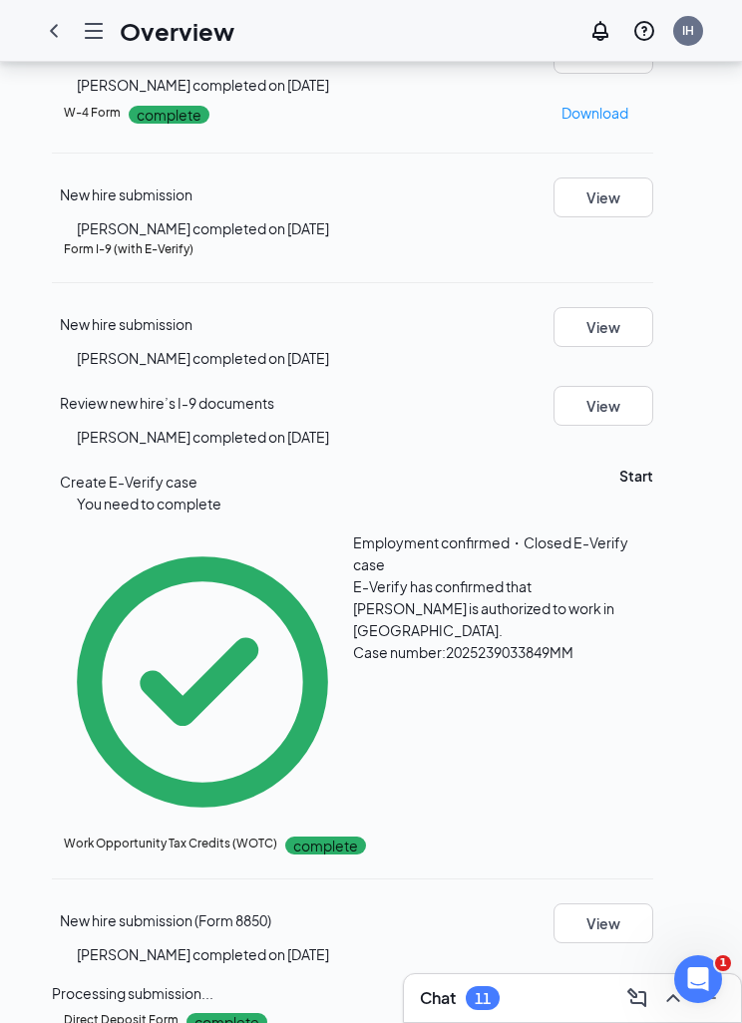
scroll to position [0, 0]
